Goal: Book appointment/travel/reservation

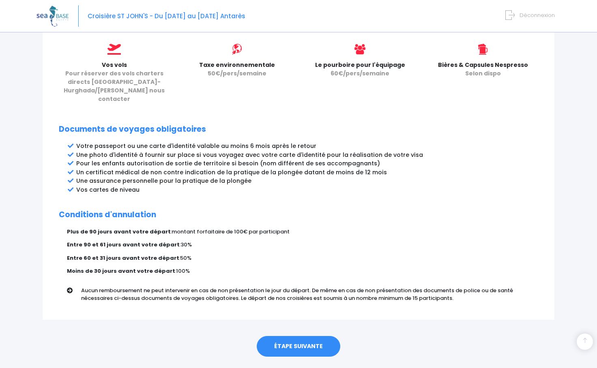
scroll to position [360, 0]
click at [285, 336] on link "ÉTAPE SUIVANTE" at bounding box center [298, 346] width 83 height 21
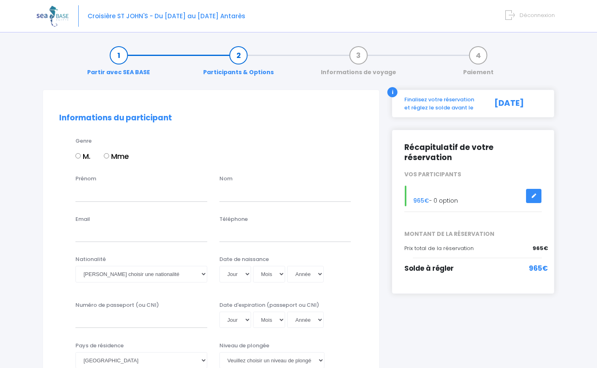
click at [77, 156] on input "M." at bounding box center [77, 155] width 5 height 5
radio input "true"
type input "f"
type input "Fabrice"
type input "Mistretta"
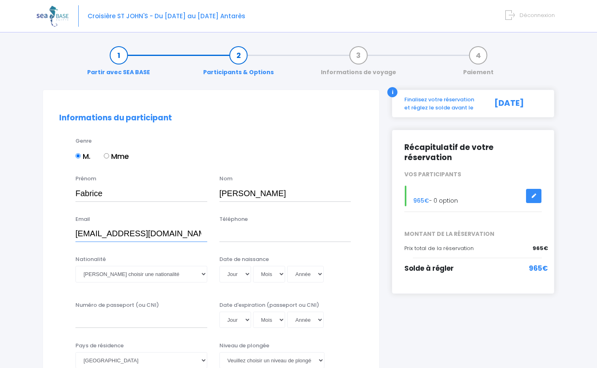
type input "mistrettafabrice@gmail.com"
type input "0626576314"
select select "Française"
select select "17"
select select "04"
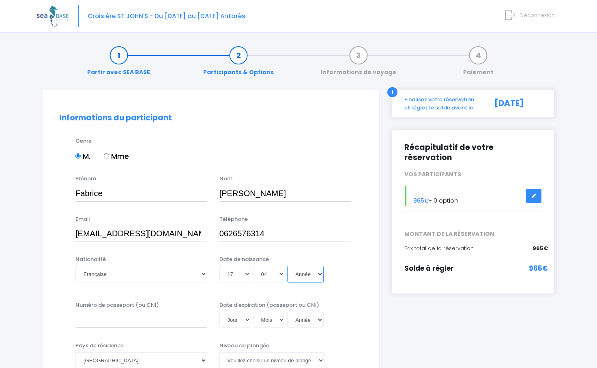
select select "1981"
type input "1981-04-17"
click at [99, 315] on input "Numéro de passeport (ou CNI)" at bounding box center [141, 320] width 132 height 16
type input "22IC144926FRA8104177M3211142"
select select "14"
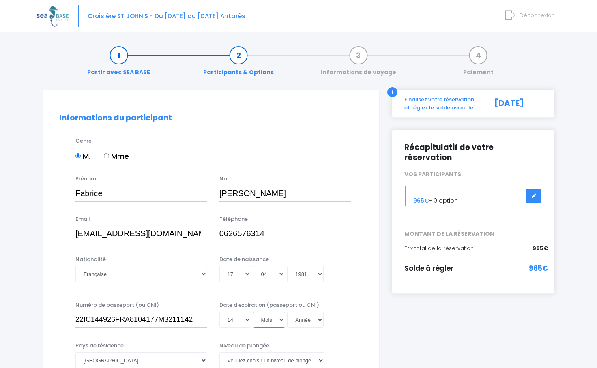
select select "11"
select select "2032"
type input "2032-11-14"
click at [195, 318] on input "22IC144926FRA8104177M3211142" at bounding box center [141, 320] width 132 height 16
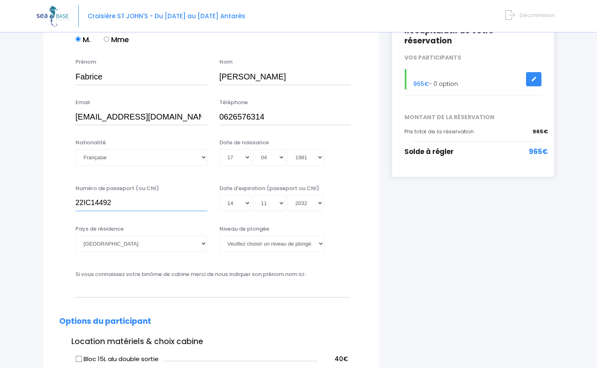
scroll to position [117, 0]
type input "22IC14492"
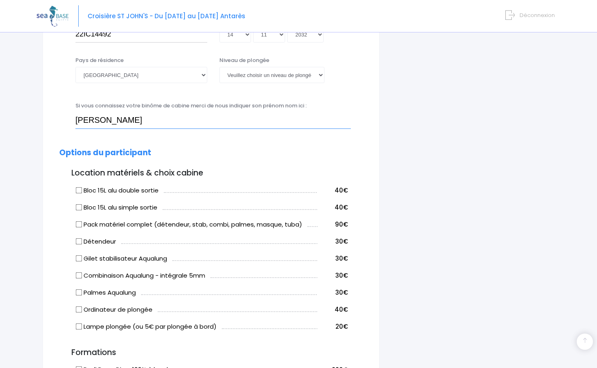
scroll to position [295, 0]
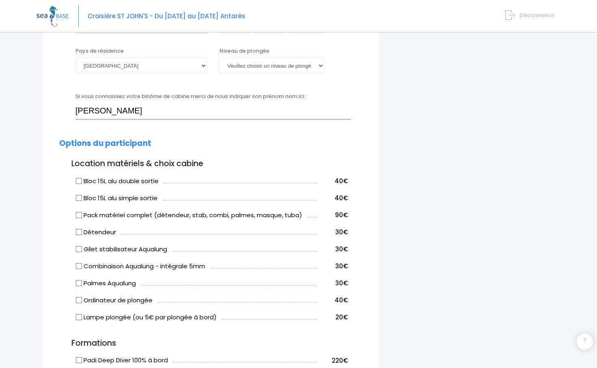
type input "Thierry Vincon"
click at [80, 178] on input "Bloc 15L alu double sortie" at bounding box center [79, 181] width 6 height 6
checkbox input "true"
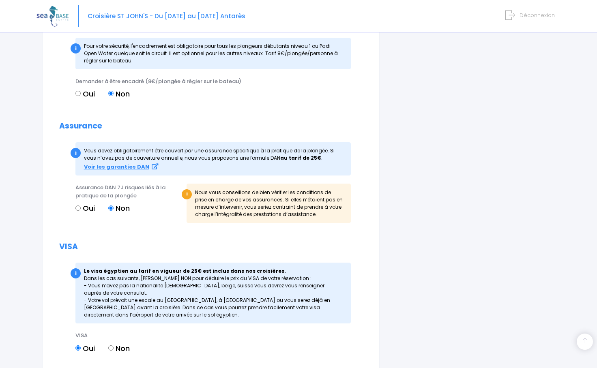
scroll to position [680, 0]
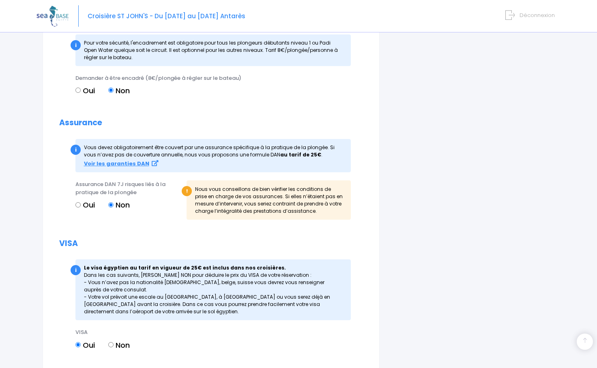
drag, startPoint x: 78, startPoint y: 199, endPoint x: 86, endPoint y: 202, distance: 8.7
click at [79, 202] on input "Oui" at bounding box center [77, 204] width 5 height 5
radio input "true"
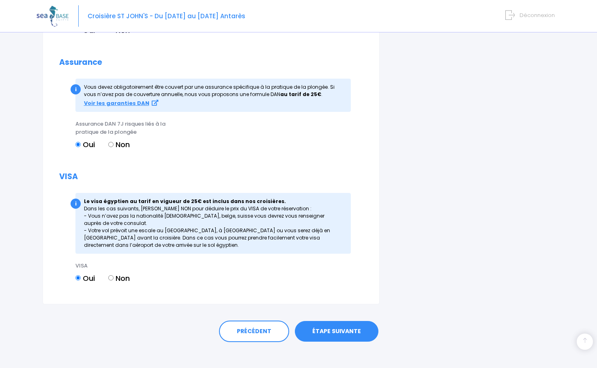
scroll to position [740, 0]
click at [345, 327] on link "ÉTAPE SUIVANTE" at bounding box center [336, 331] width 83 height 21
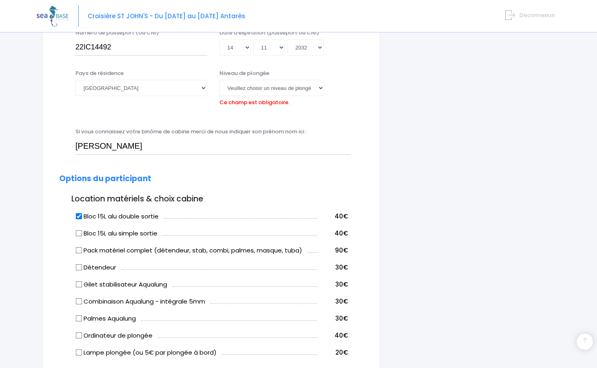
scroll to position [270, 0]
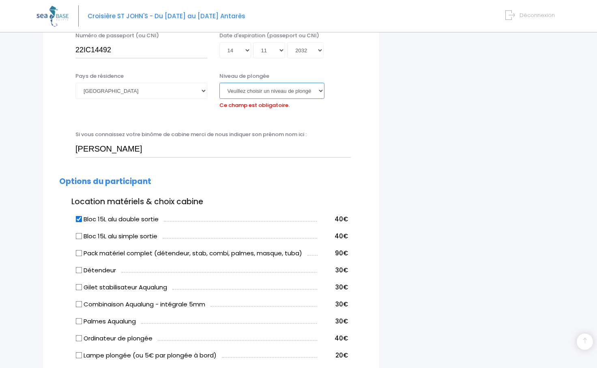
select select "N3"
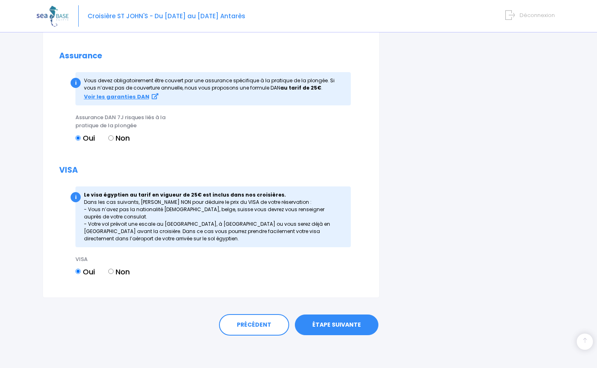
scroll to position [740, 0]
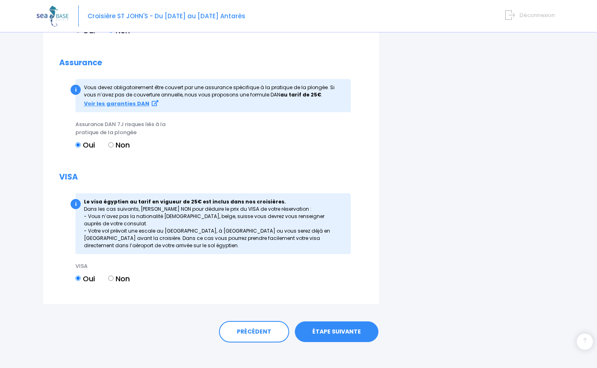
click at [336, 325] on link "ÉTAPE SUIVANTE" at bounding box center [336, 331] width 83 height 21
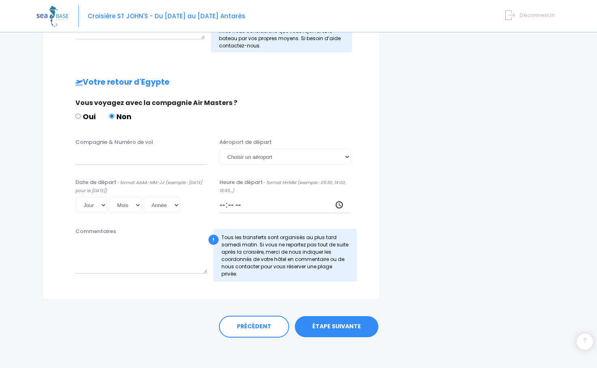
scroll to position [357, 0]
click at [347, 326] on link "ÉTAPE SUIVANTE" at bounding box center [336, 327] width 83 height 21
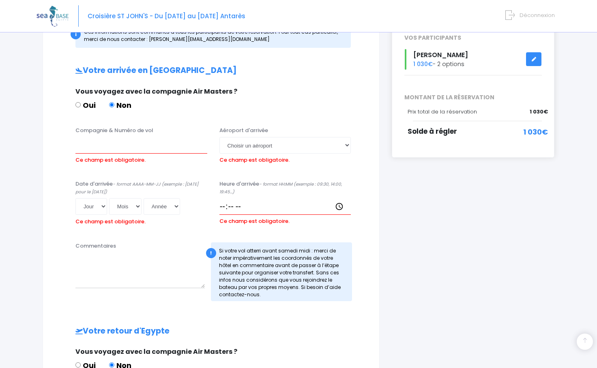
scroll to position [133, 0]
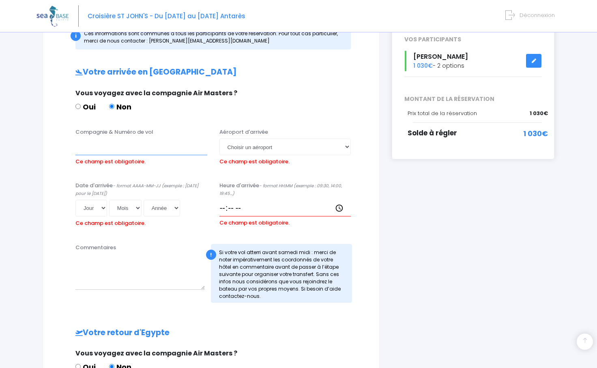
click at [89, 146] on input "Compagnie & Numéro de vol" at bounding box center [141, 147] width 132 height 16
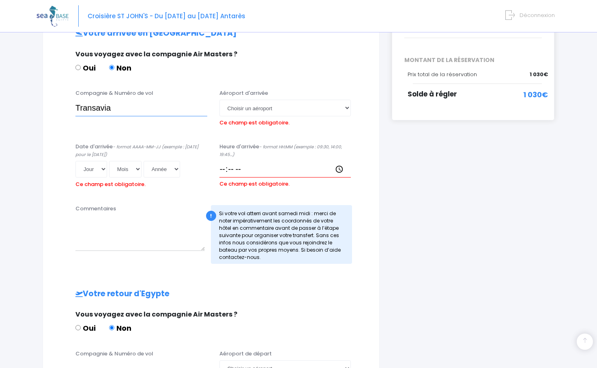
scroll to position [173, 0]
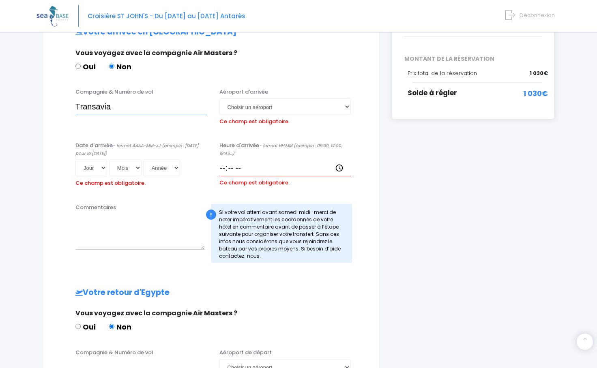
type input "Transavia"
select select "15"
select select "11"
select select "2025"
type input "2025-11-15"
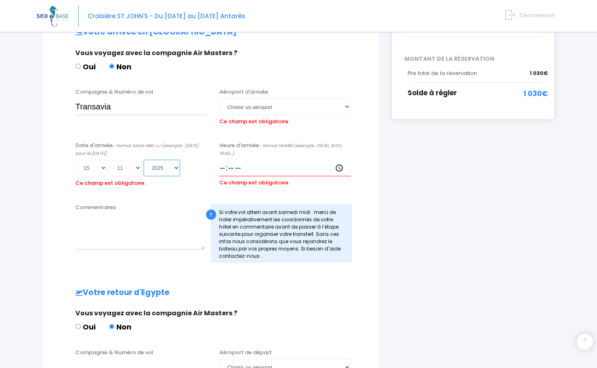
scroll to position [173, 0]
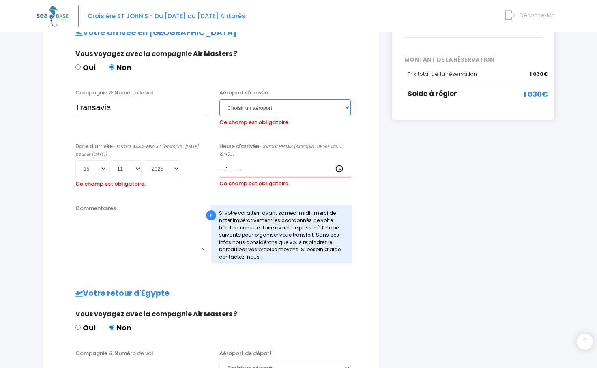
select select "Hurghada"
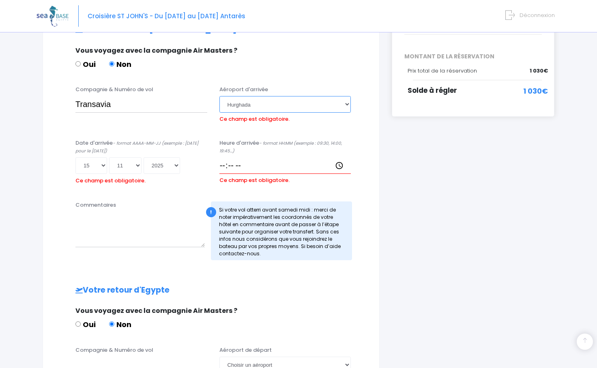
scroll to position [177, 0]
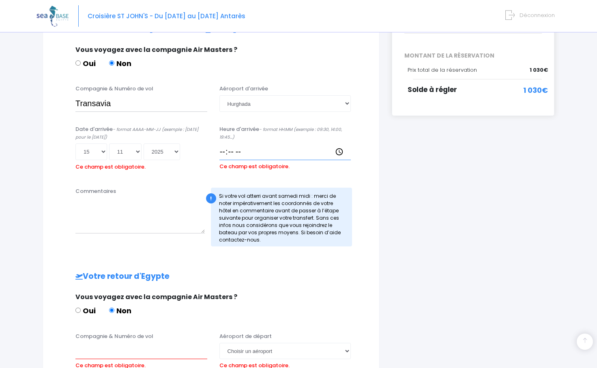
click at [243, 165] on div "Heure d'arrivée - format HH:MM (exemple : 09:30, 14:00, 19:45...) Ce champ est …" at bounding box center [285, 149] width 144 height 48
click at [256, 154] on input "Heure d'arrivée - format HH:MM (exemple : 09:30, 14:00, 19:45...)" at bounding box center [285, 151] width 132 height 16
click at [241, 153] on input "Heure d'arrivée - format HH:MM (exemple : 09:30, 14:00, 19:45...)" at bounding box center [285, 151] width 132 height 16
click at [250, 154] on input "Heure d'arrivée - format HH:MM (exemple : 09:30, 14:00, 19:45...)" at bounding box center [285, 151] width 132 height 16
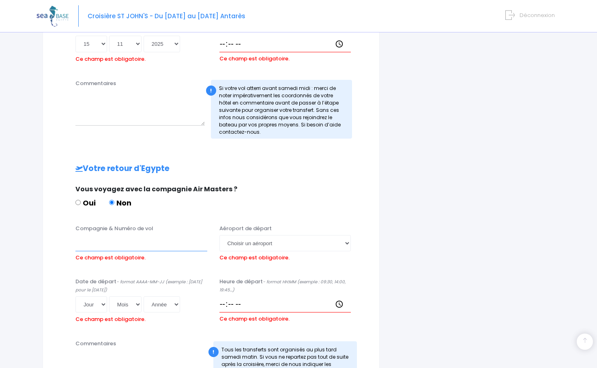
scroll to position [286, 0]
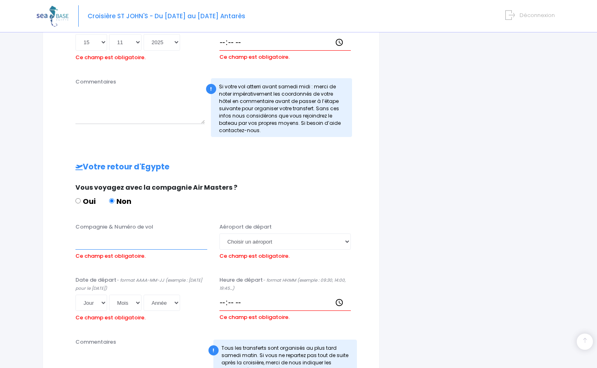
click at [89, 245] on input "Compagnie & Numéro de vol" at bounding box center [141, 241] width 132 height 16
type input "Transavia"
select select "15"
select select "11"
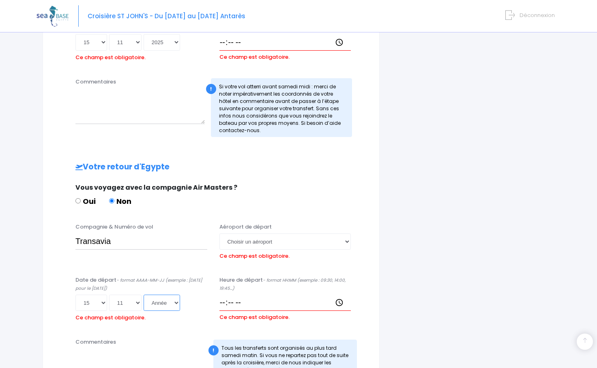
select select "2025"
type input "2025-11-15"
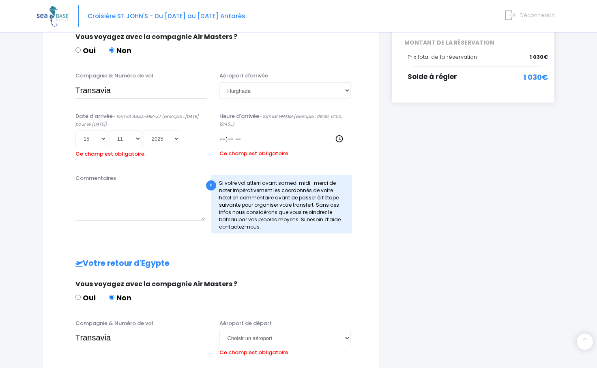
scroll to position [187, 0]
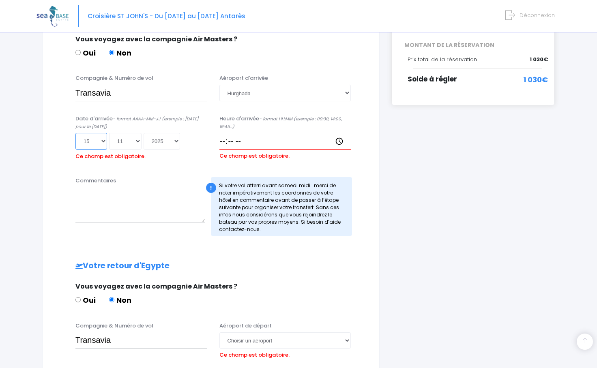
select select "08"
type input "2025-11-08"
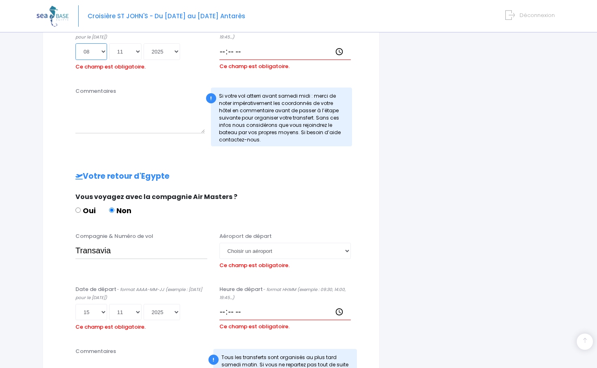
scroll to position [277, 1]
select select "Hurghada"
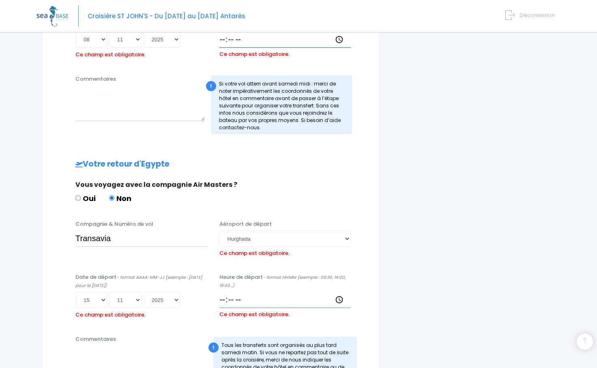
click at [227, 300] on div "Heure de départ - format HH:MM (exemple : 09:30, 14:00, 19:45...) Ce champ est …" at bounding box center [285, 297] width 144 height 48
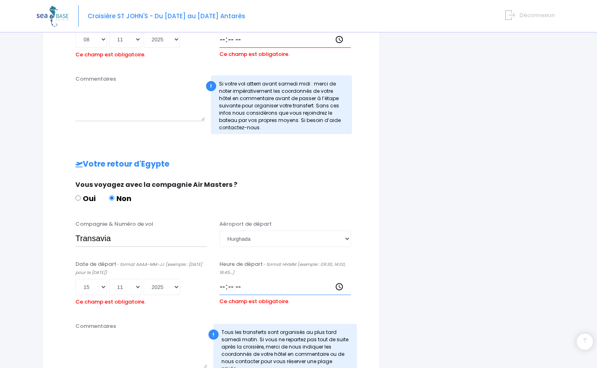
click at [235, 287] on input "Heure de départ - format HH:MM (exemple : 09:30, 14:00, 19:45...)" at bounding box center [285, 287] width 132 height 16
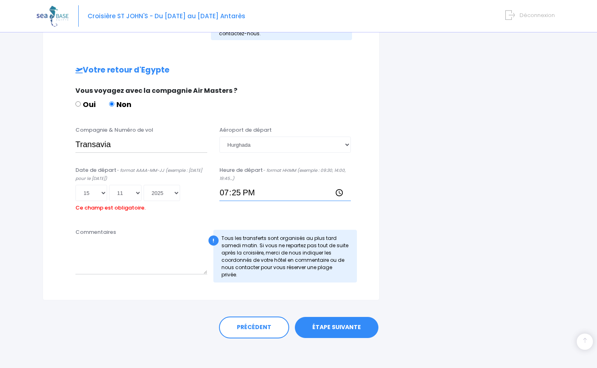
scroll to position [383, 0]
type input "19:25"
click at [323, 326] on link "ÉTAPE SUIVANTE" at bounding box center [336, 327] width 83 height 21
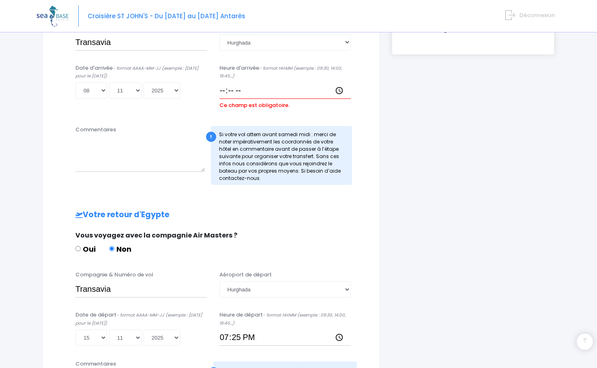
scroll to position [309, 0]
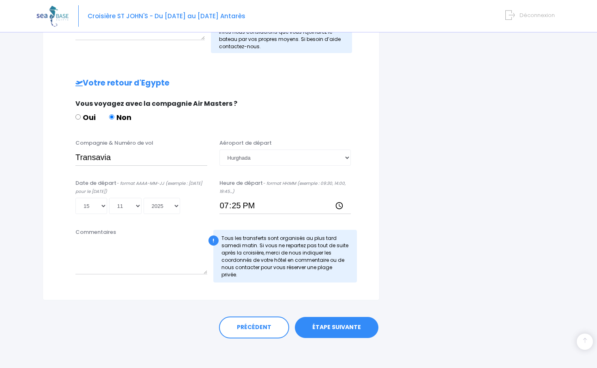
click at [313, 322] on link "ÉTAPE SUIVANTE" at bounding box center [336, 327] width 83 height 21
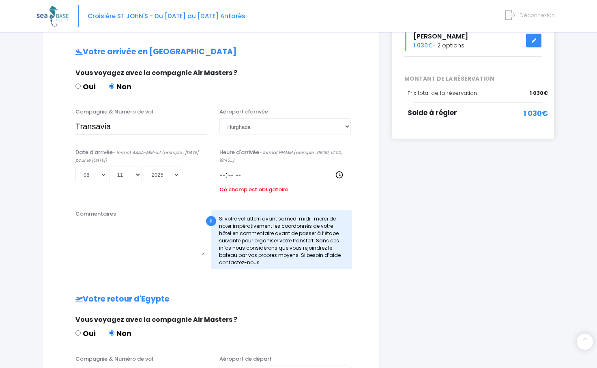
scroll to position [146, 0]
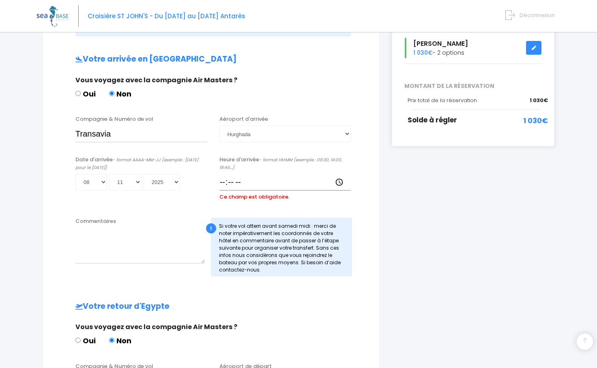
click at [245, 181] on input "Heure d'arrivée - format HH:MM (exemple : 09:30, 14:00, 19:45...)" at bounding box center [285, 182] width 132 height 16
click input "submit" at bounding box center [0, 0] width 0 height 0
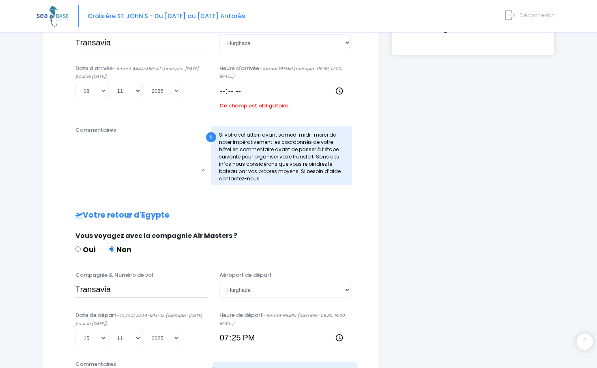
scroll to position [238, 0]
click at [236, 90] on input "Heure d'arrivée - format HH:MM (exemple : 09:30, 14:00, 19:45...)" at bounding box center [285, 90] width 132 height 16
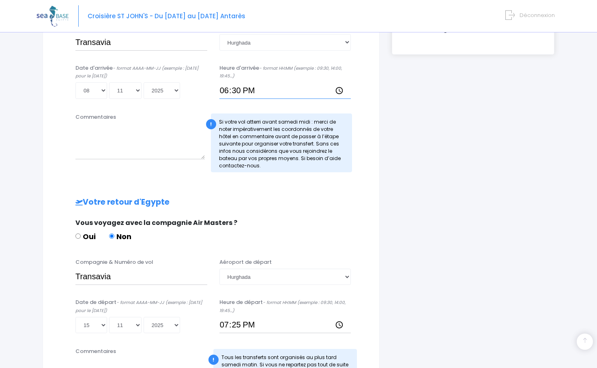
type input "18:30"
click at [265, 85] on input "18:30" at bounding box center [285, 90] width 132 height 16
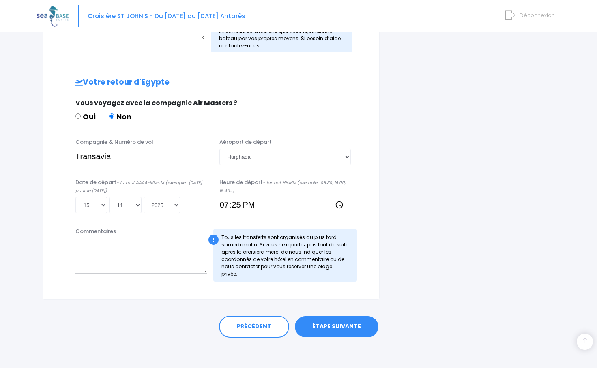
scroll to position [357, 0]
click at [317, 322] on link "ÉTAPE SUIVANTE" at bounding box center [336, 327] width 83 height 21
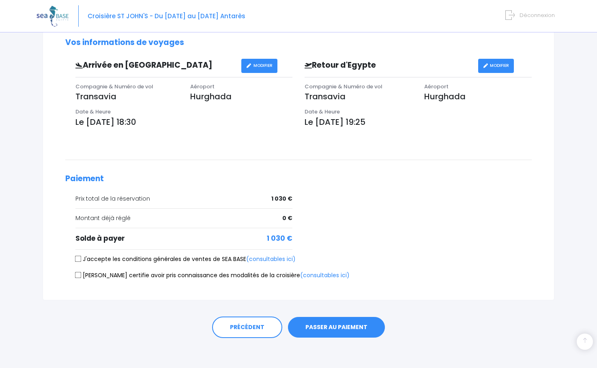
scroll to position [232, 0]
click at [78, 257] on input "J'accepte les conditions générales de ventes de SEA BASE (consultables ici)" at bounding box center [78, 259] width 6 height 6
checkbox input "true"
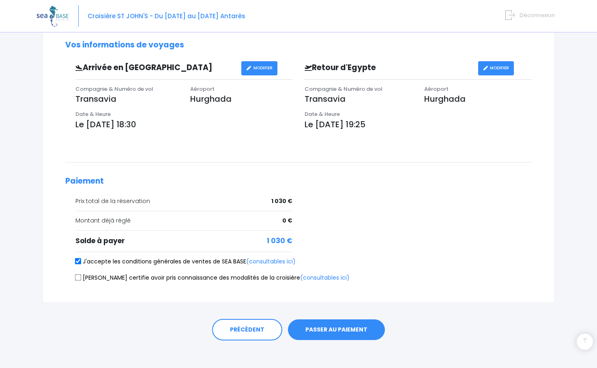
scroll to position [231, 0]
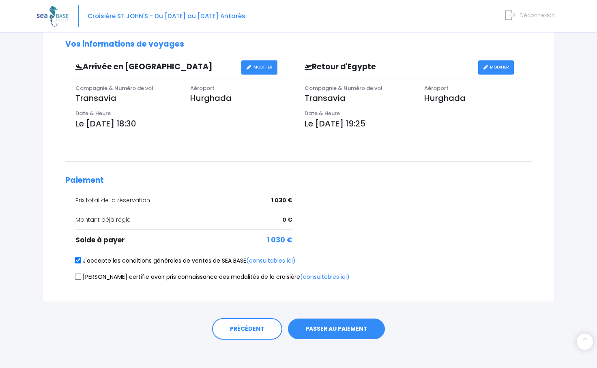
click at [78, 275] on input "Je certifie avoir pris connaissance des modalités de la croisière (consultables…" at bounding box center [78, 277] width 6 height 6
checkbox input "true"
click at [328, 324] on button "PASSER AU PAIEMENT" at bounding box center [336, 328] width 97 height 21
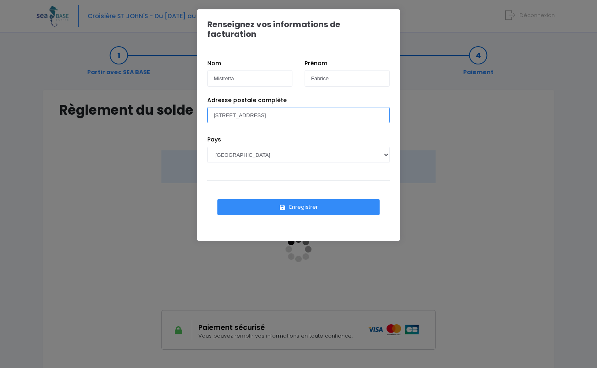
type input "[STREET_ADDRESS]"
click at [295, 199] on button "Enregistrer" at bounding box center [298, 207] width 162 height 16
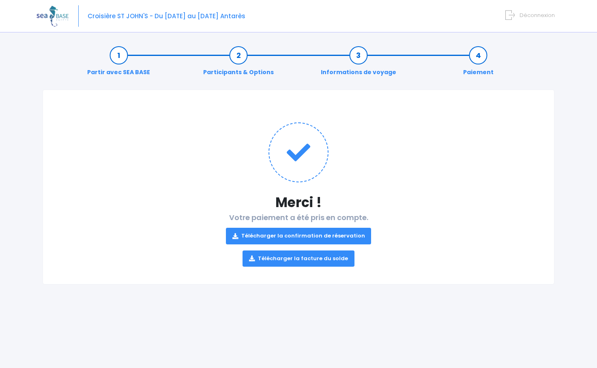
click at [258, 257] on link "Télécharger la facture du solde" at bounding box center [298, 258] width 112 height 16
click at [236, 236] on icon at bounding box center [235, 236] width 6 height 0
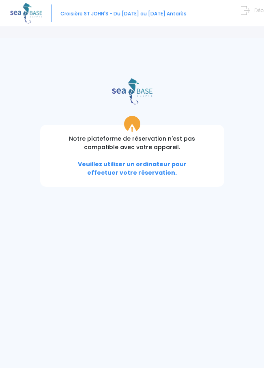
click at [112, 169] on span "Veuillez utiliser un ordinateur pour effectuer votre réservation." at bounding box center [132, 168] width 109 height 17
click at [119, 173] on span "Veuillez utiliser un ordinateur pour effectuer votre réservation." at bounding box center [132, 168] width 109 height 17
click at [133, 126] on icon at bounding box center [132, 128] width 10 height 9
